Goal: Task Accomplishment & Management: Complete application form

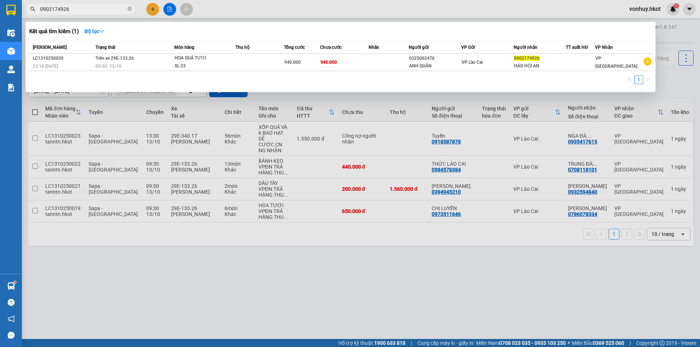
click at [74, 11] on span "0902174926" at bounding box center [80, 9] width 109 height 11
drag, startPoint x: 74, startPoint y: 11, endPoint x: 0, endPoint y: 0, distance: 74.3
click at [0, 7] on section "Kết quả tìm kiếm ( 1 ) Bộ lọc Mã ĐH Trạng thái Món hàng Thu hộ Tổng cước Chưa c…" at bounding box center [350, 173] width 700 height 347
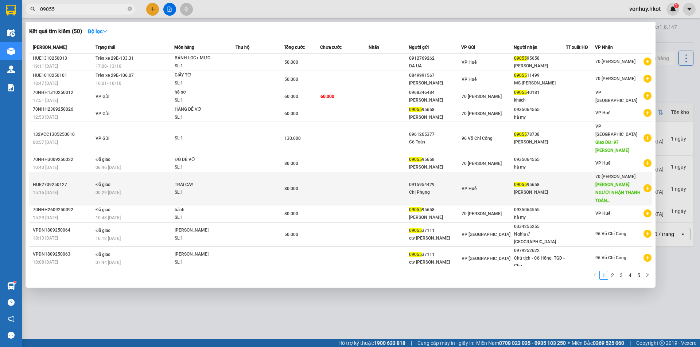
type input "09055"
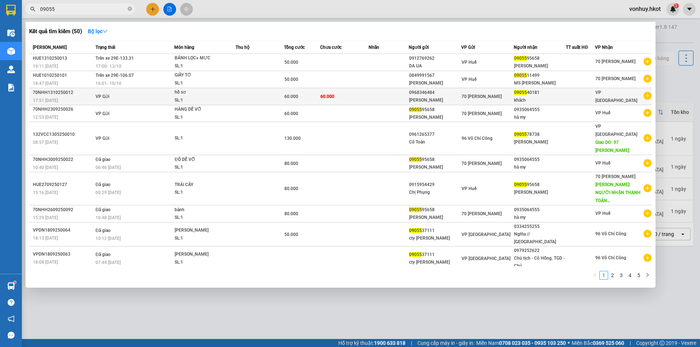
click at [333, 99] on span "60.000" at bounding box center [327, 96] width 14 height 6
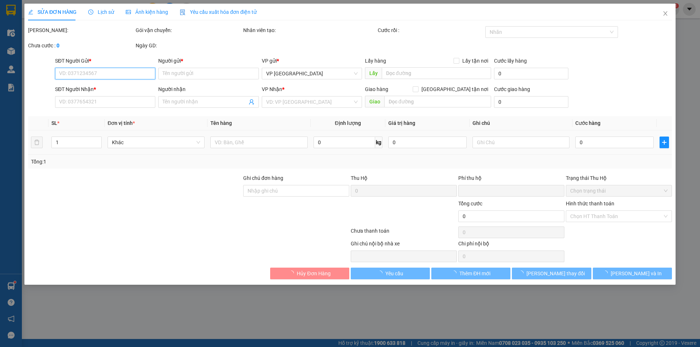
type input "0968346484"
type input "[PERSON_NAME]"
type input "0905540181"
type input "khách"
type input "0"
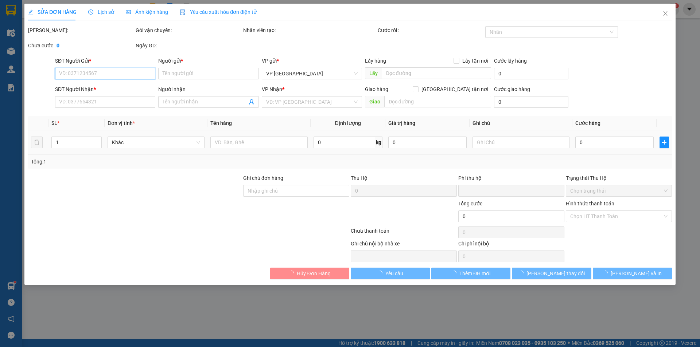
type input "60.000"
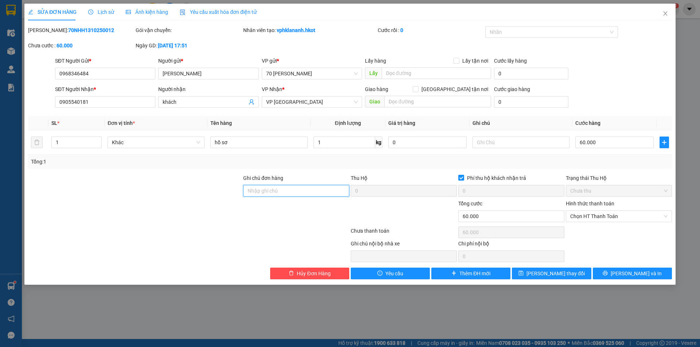
click at [254, 194] on input "Ghi chú đơn hàng" at bounding box center [296, 191] width 106 height 12
type input "d"
type input "đ"
click at [593, 212] on span "Chọn HT Thanh Toán" at bounding box center [618, 216] width 97 height 11
type input "da giao"
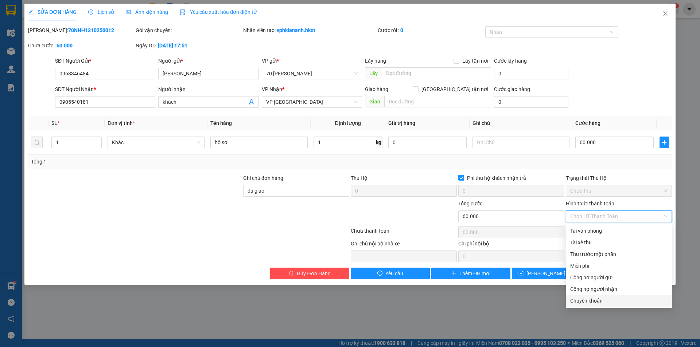
click at [591, 305] on div "Chuyển khoản" at bounding box center [619, 301] width 106 height 12
type input "0"
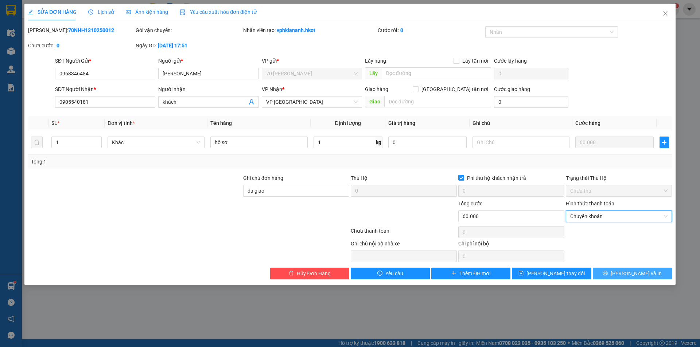
click at [627, 277] on span "[PERSON_NAME] và In" at bounding box center [636, 274] width 51 height 8
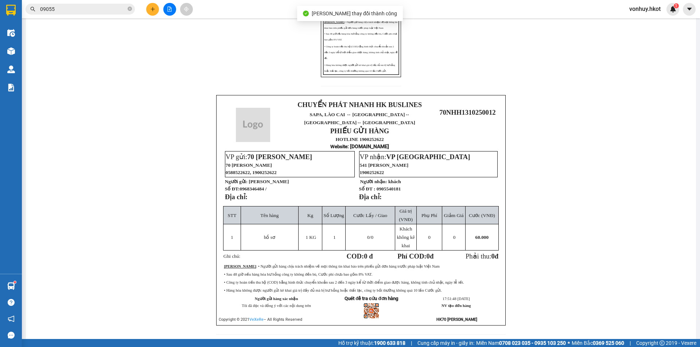
scroll to position [182, 0]
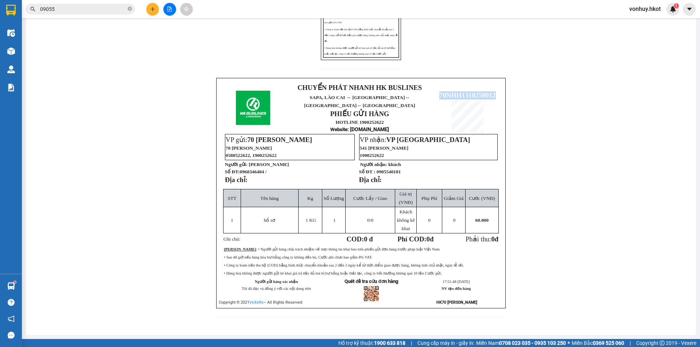
drag, startPoint x: 433, startPoint y: 90, endPoint x: 492, endPoint y: 89, distance: 59.4
click at [492, 91] on p "70NHH1310250012" at bounding box center [467, 95] width 65 height 8
copy span "70NHH1310250012"
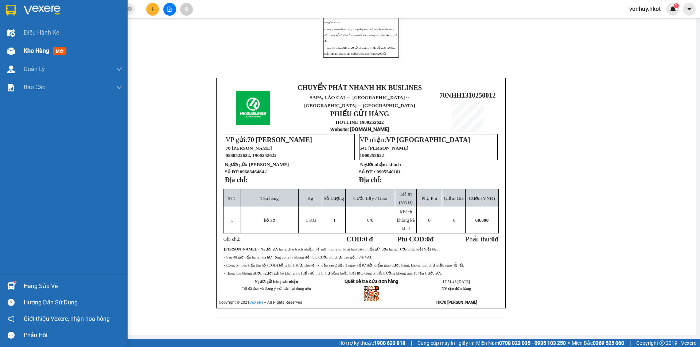
click at [21, 50] on div "Kho hàng mới" at bounding box center [64, 51] width 128 height 18
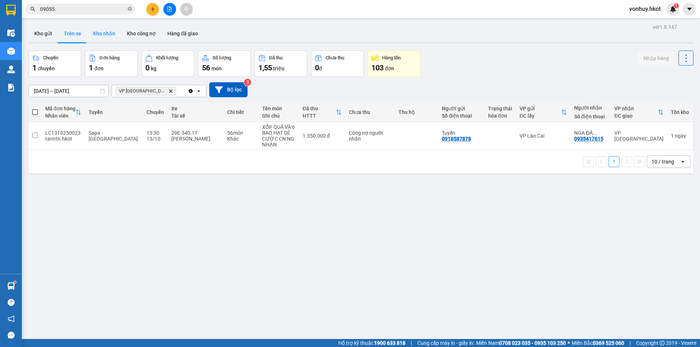
click at [105, 29] on button "Kho nhận" at bounding box center [104, 33] width 34 height 17
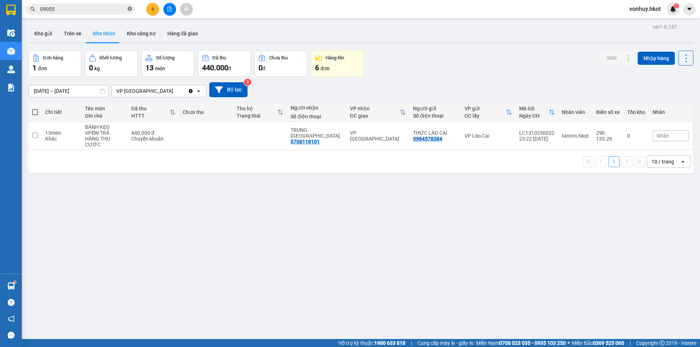
click at [128, 9] on icon "close-circle" at bounding box center [130, 9] width 4 height 4
click at [88, 10] on input "text" at bounding box center [83, 9] width 86 height 8
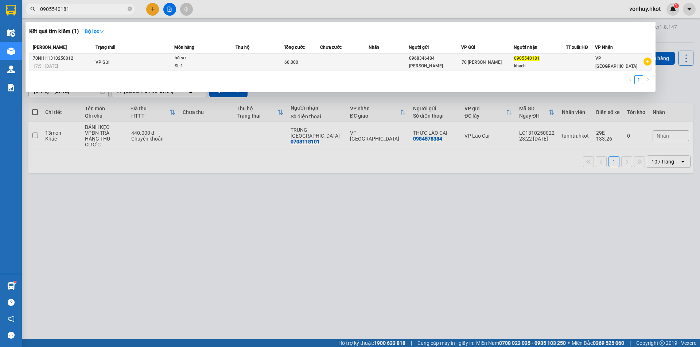
type input "0905540181"
click at [545, 66] on div "khách" at bounding box center [540, 66] width 52 height 8
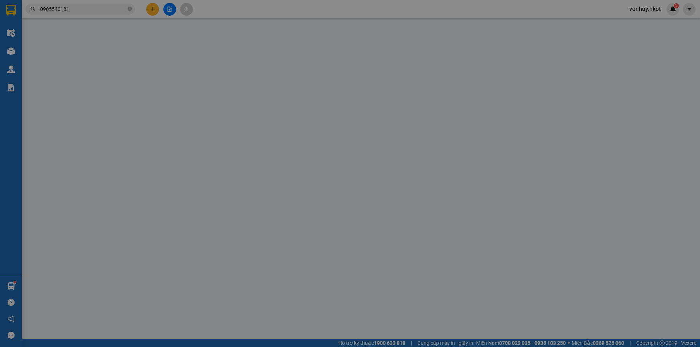
type input "0968346484"
type input "[PERSON_NAME]"
type input "0905540181"
type input "khách"
type input "da giao"
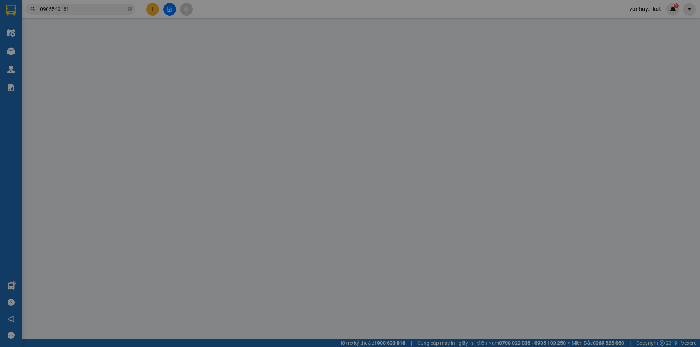
type input "0"
type input "60.000"
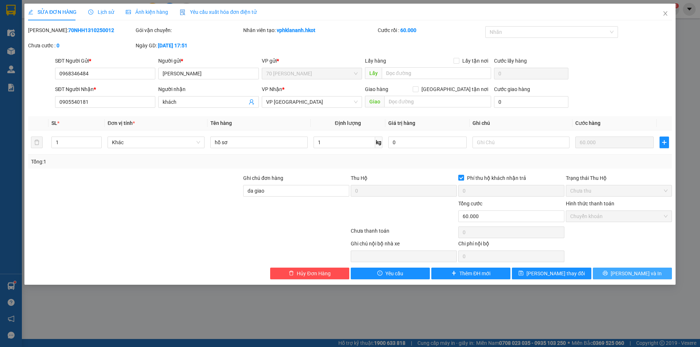
click at [608, 273] on icon "printer" at bounding box center [605, 273] width 5 height 5
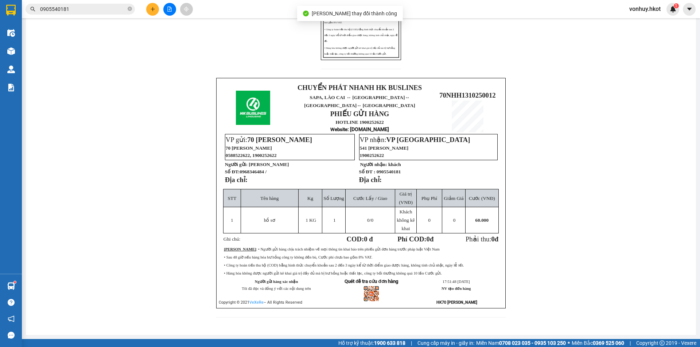
scroll to position [182, 0]
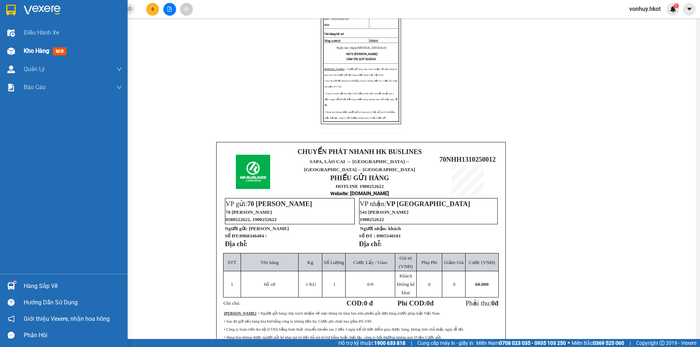
click at [1, 54] on div "Kho hàng mới" at bounding box center [64, 51] width 128 height 18
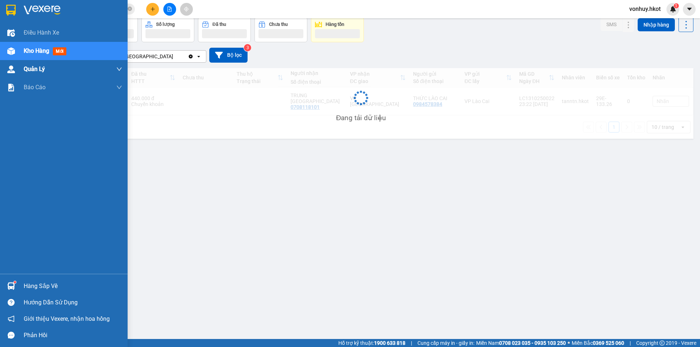
scroll to position [34, 0]
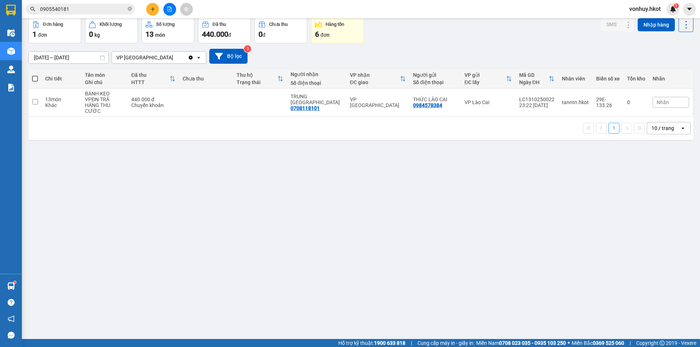
click at [170, 117] on div "1 10 / trang open" at bounding box center [360, 128] width 665 height 23
click at [169, 102] on div "Chuyển khoản" at bounding box center [153, 105] width 44 height 6
checkbox input "true"
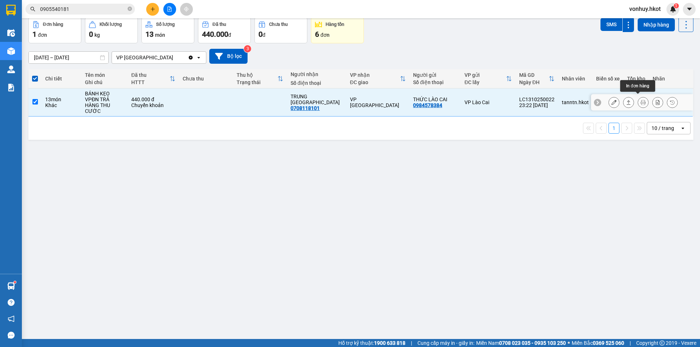
click at [640, 100] on icon at bounding box center [642, 102] width 5 height 5
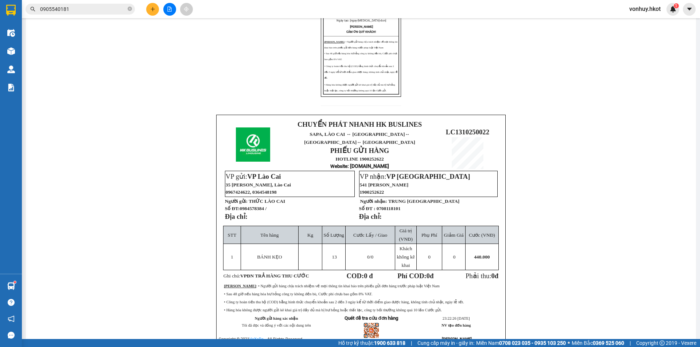
scroll to position [182, 0]
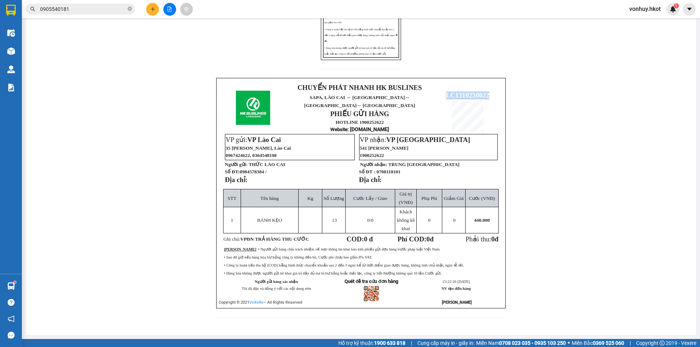
drag, startPoint x: 437, startPoint y: 86, endPoint x: 491, endPoint y: 90, distance: 54.8
click at [491, 91] on p "LC1310250022" at bounding box center [467, 95] width 65 height 8
copy span "LC1310250022"
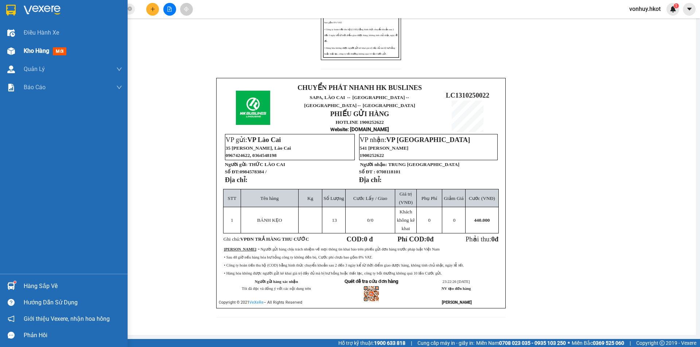
click at [15, 49] on div at bounding box center [11, 51] width 13 height 13
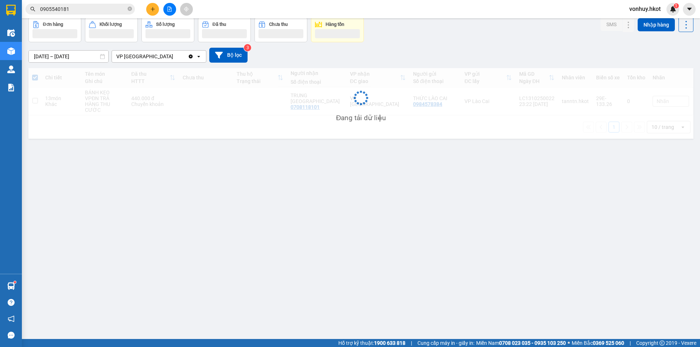
scroll to position [34, 0]
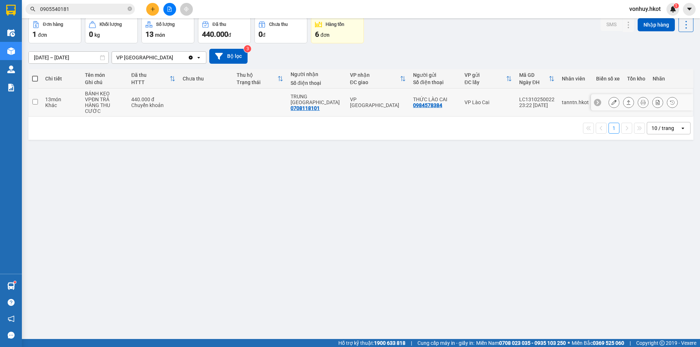
click at [165, 98] on div "440.000 đ" at bounding box center [153, 100] width 44 height 6
checkbox input "true"
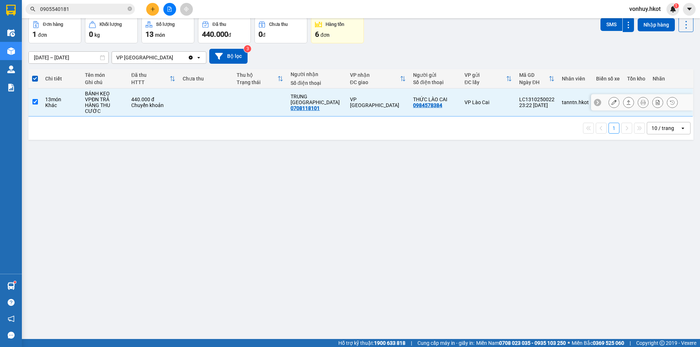
click at [626, 100] on icon at bounding box center [628, 102] width 5 height 5
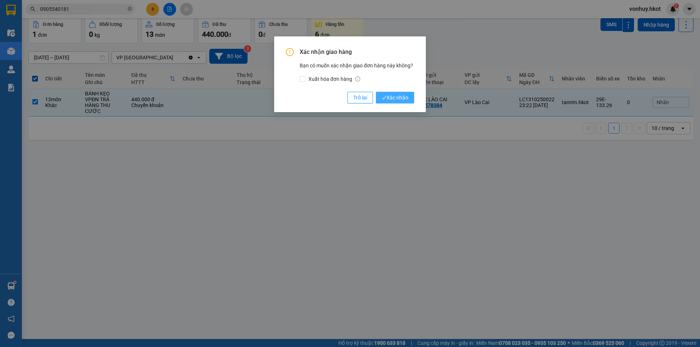
click at [394, 96] on span "Xác nhận" at bounding box center [395, 98] width 27 height 8
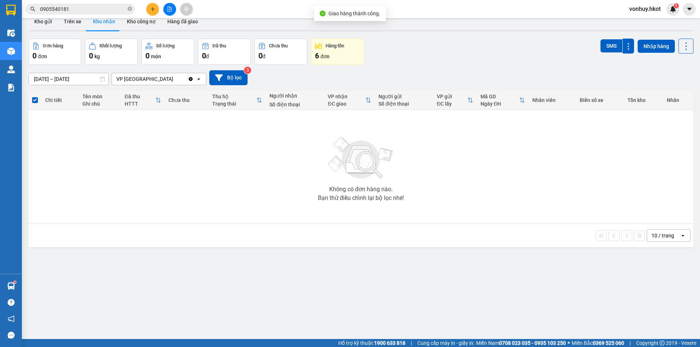
scroll to position [0, 0]
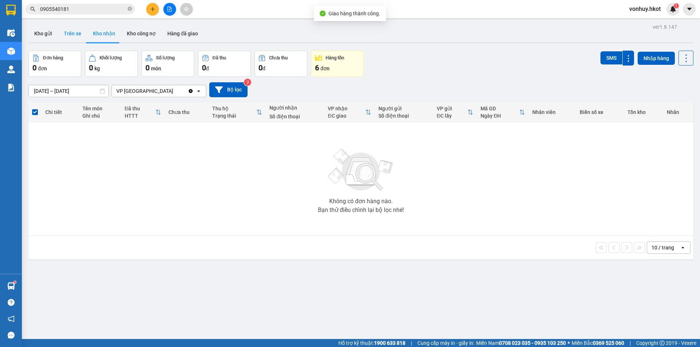
click at [71, 36] on button "Trên xe" at bounding box center [72, 33] width 29 height 17
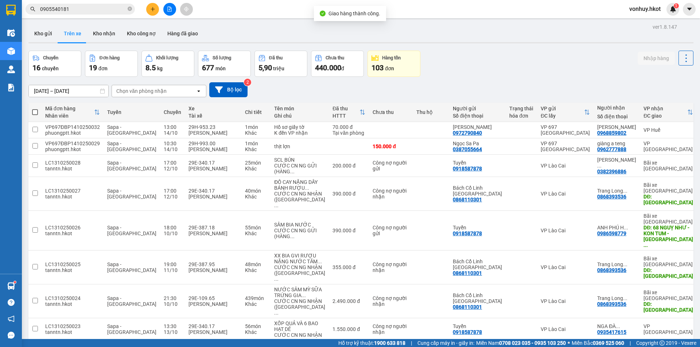
click at [141, 93] on div "Chọn văn phòng nhận" at bounding box center [141, 90] width 50 height 7
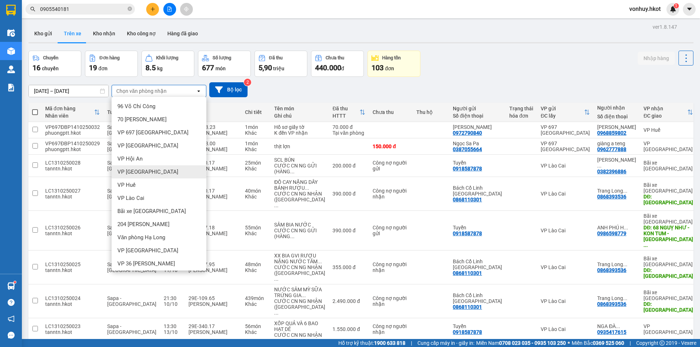
click at [141, 169] on span "VP [GEOGRAPHIC_DATA]" at bounding box center [147, 171] width 61 height 7
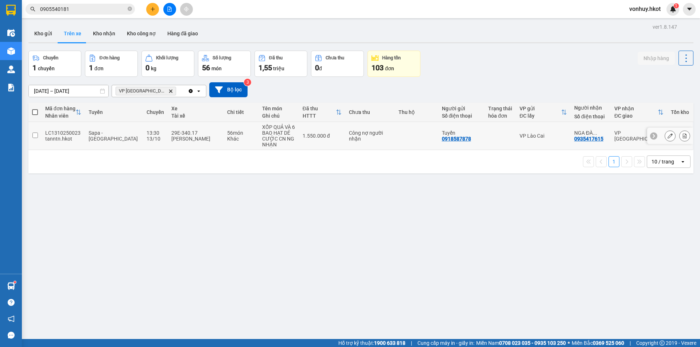
click at [147, 138] on div "13/10" at bounding box center [155, 139] width 17 height 6
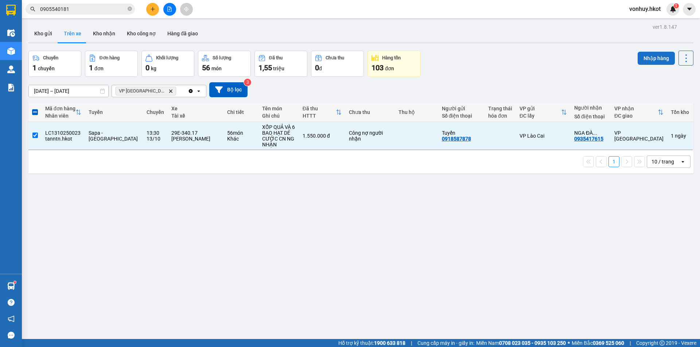
click at [646, 58] on button "Nhập hàng" at bounding box center [656, 58] width 37 height 13
checkbox input "false"
